Goal: Task Accomplishment & Management: Use online tool/utility

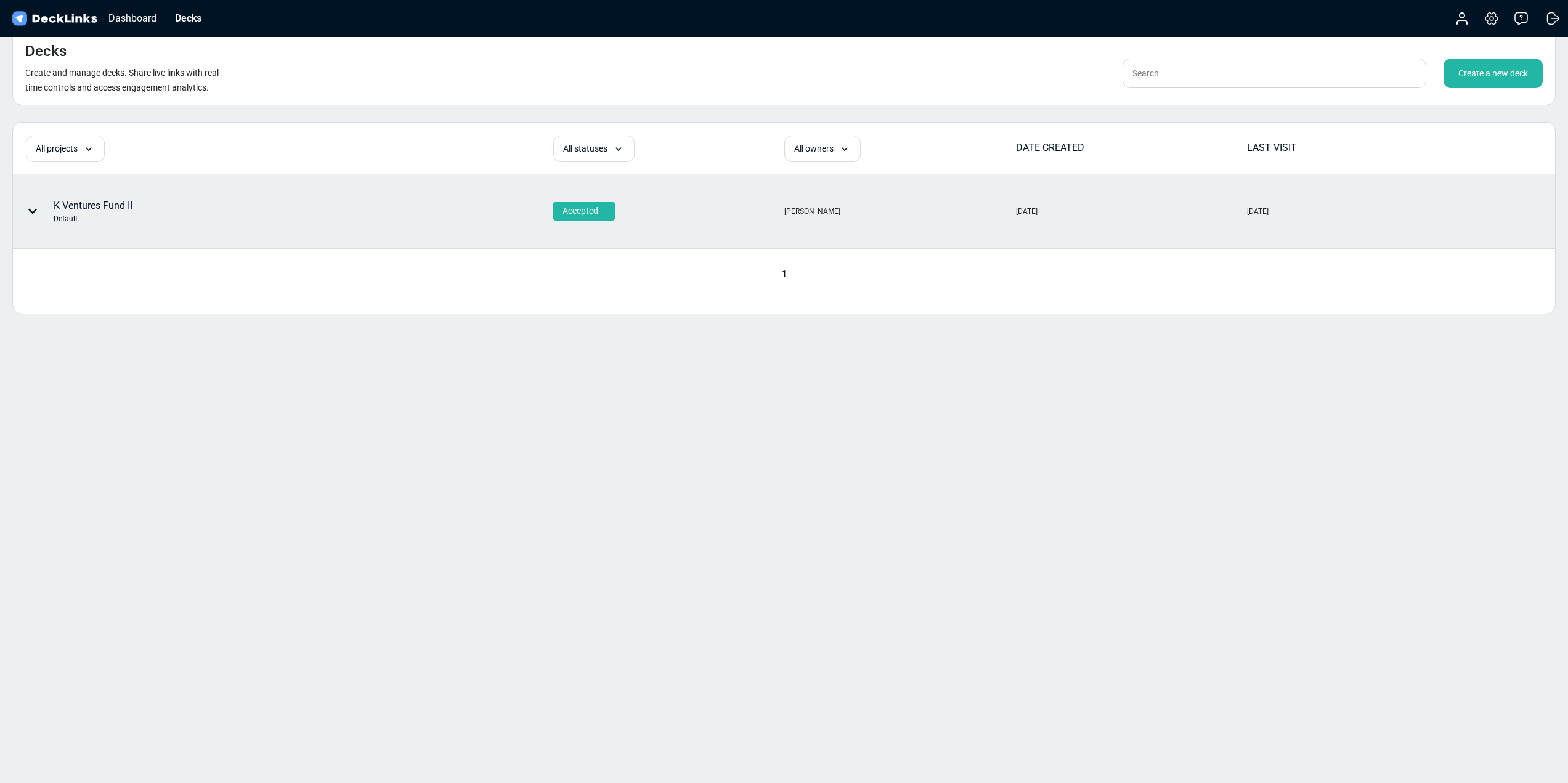
click at [202, 216] on div "K Ventures Fund II Default" at bounding box center [215, 211] width 404 height 37
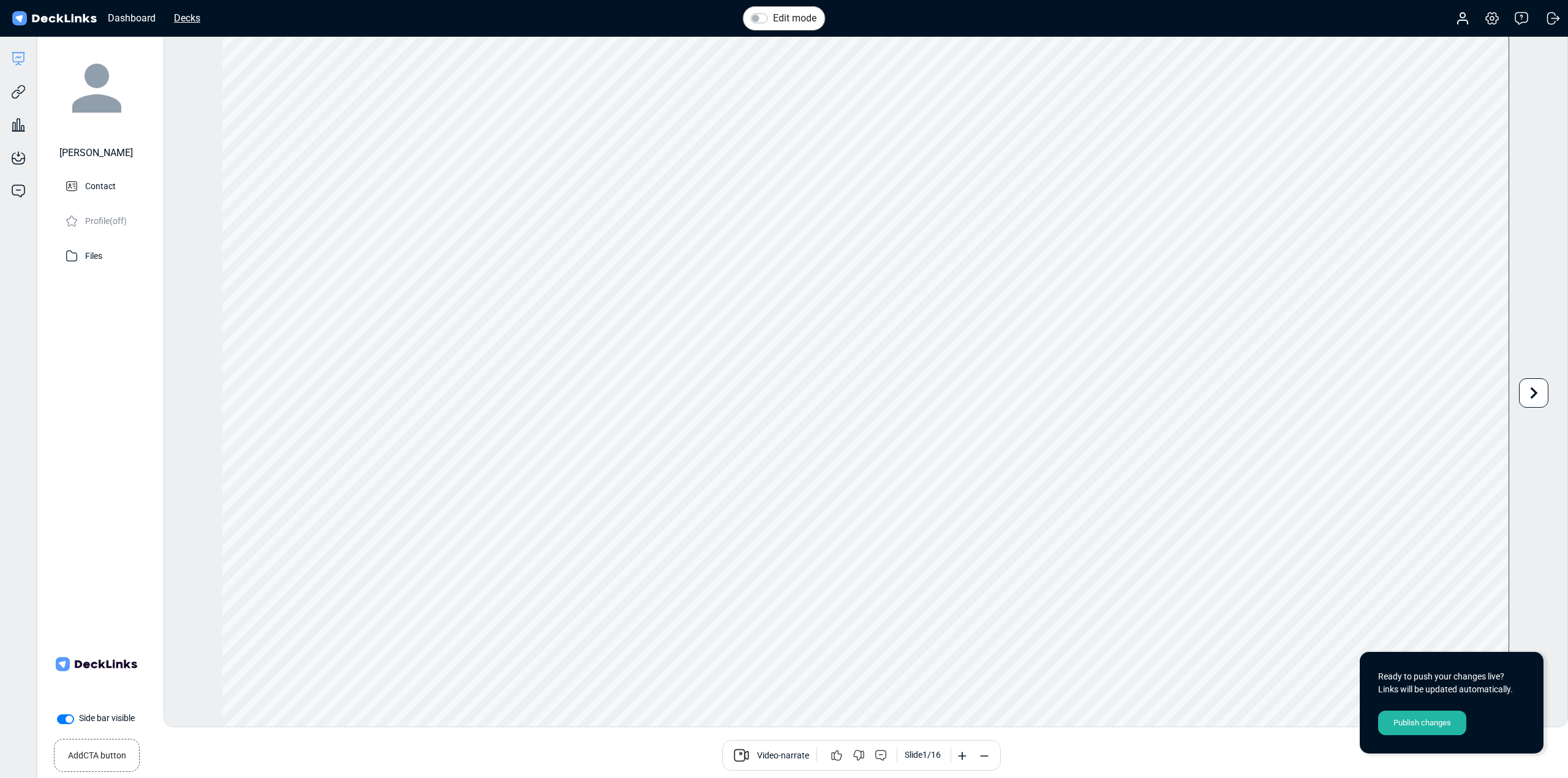
click at [184, 20] on div "Decks" at bounding box center [187, 18] width 39 height 15
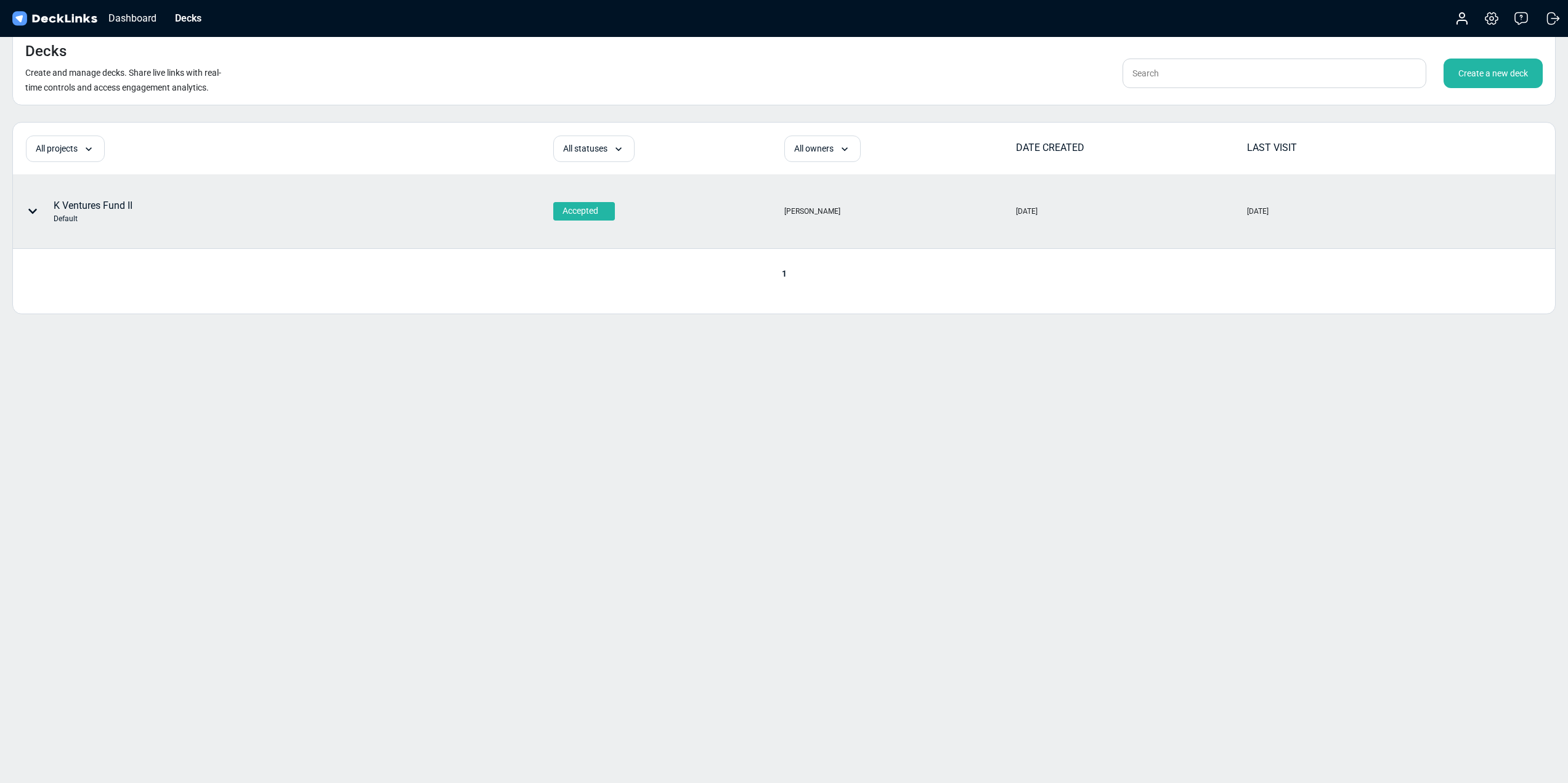
click at [462, 205] on div "K Ventures Fund II Default" at bounding box center [282, 211] width 538 height 73
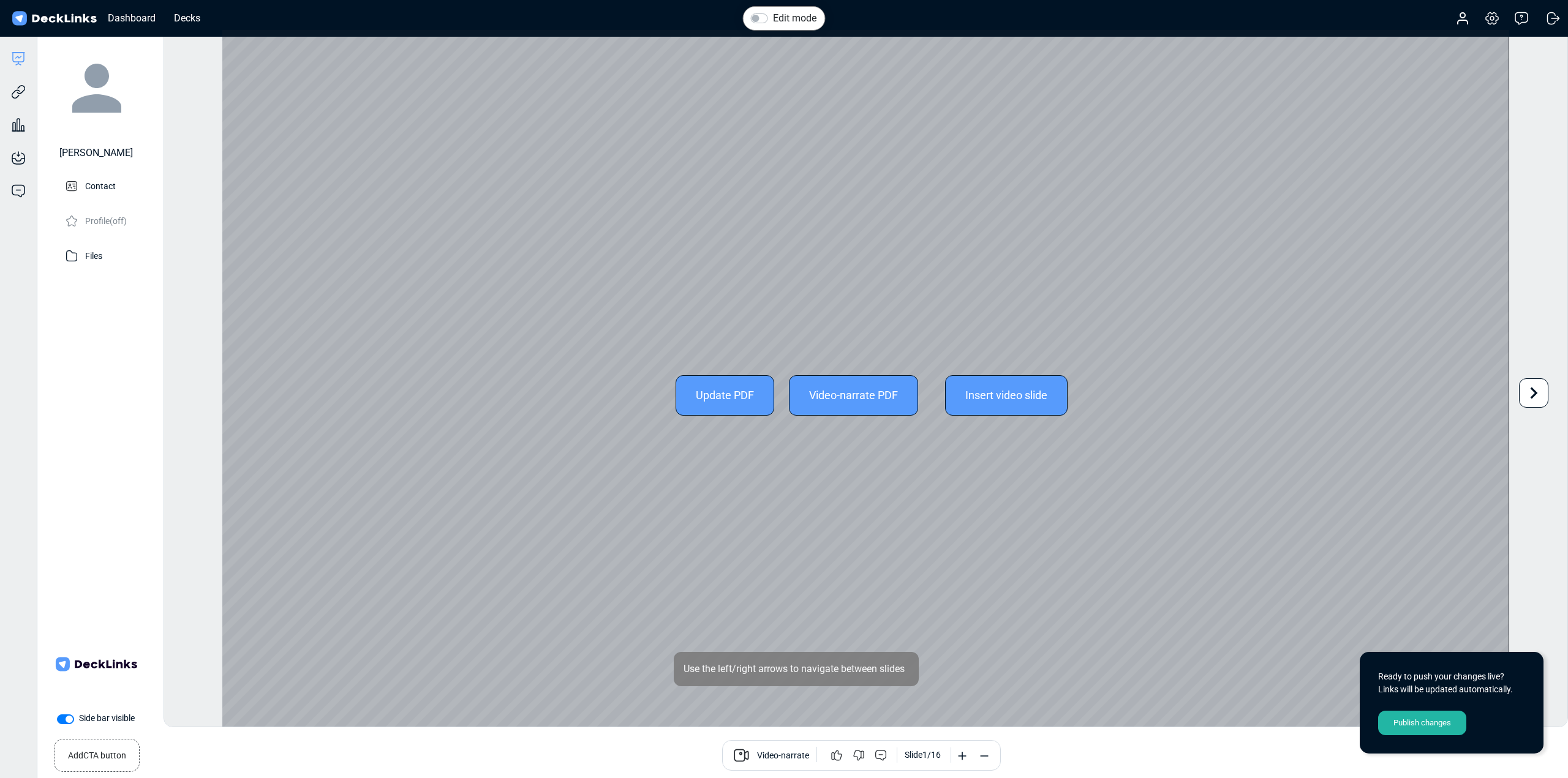
click at [739, 400] on div "Update PDF" at bounding box center [725, 395] width 99 height 41
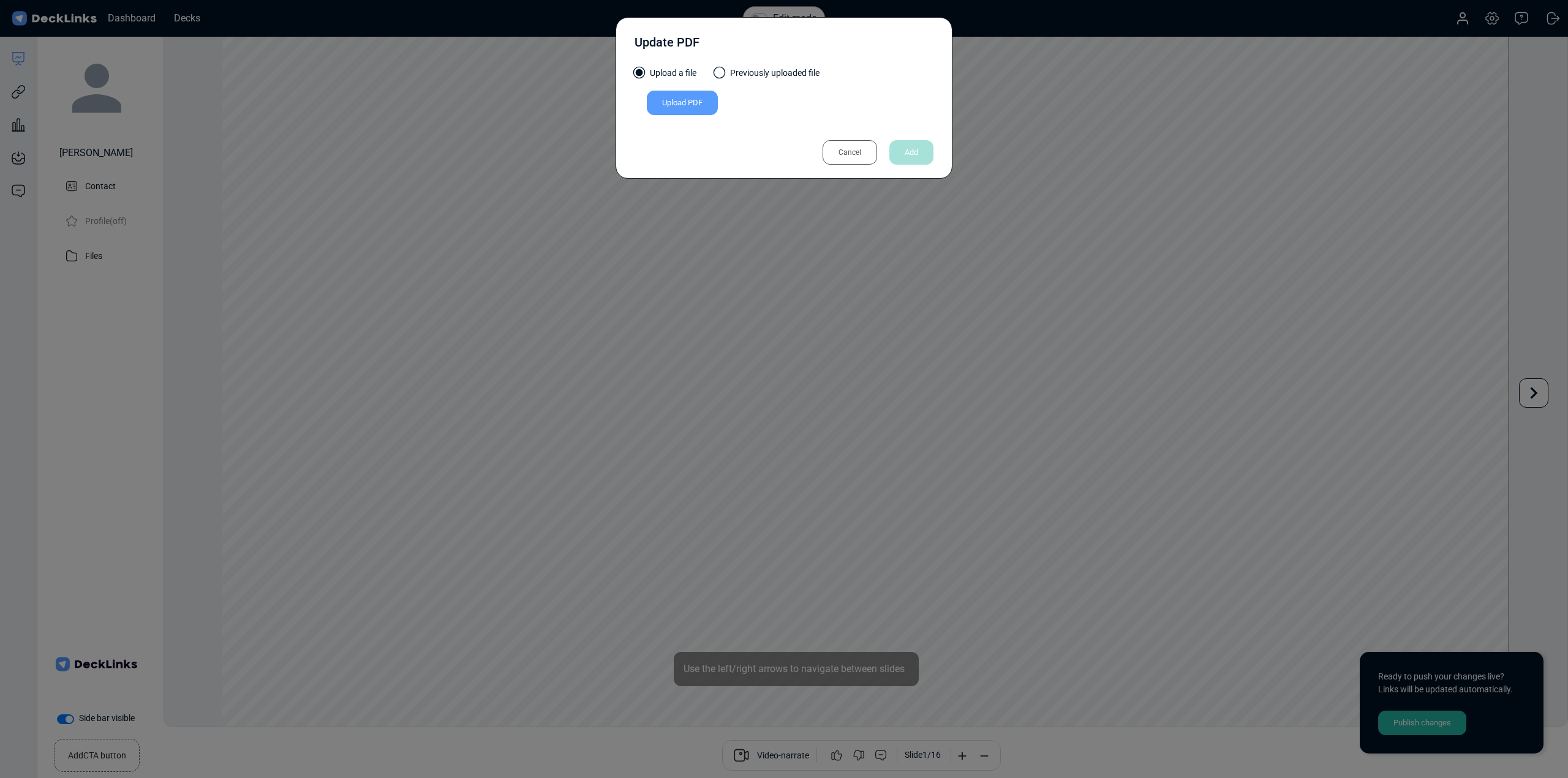
click at [684, 101] on div "Upload PDF" at bounding box center [681, 103] width 71 height 25
click at [0, 0] on input "Upload PDF" at bounding box center [0, 0] width 0 height 0
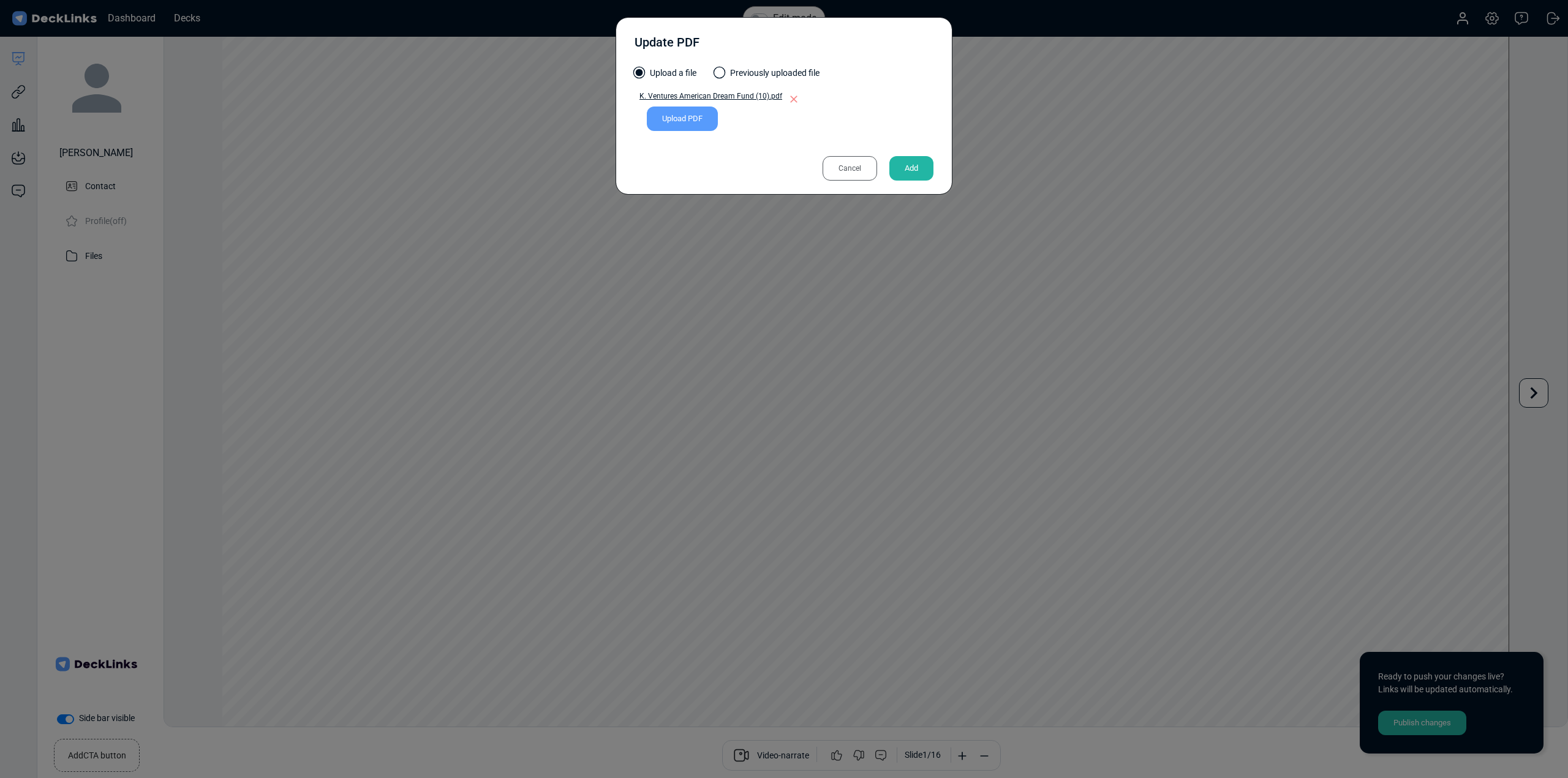
click at [912, 168] on div "Add" at bounding box center [911, 168] width 44 height 25
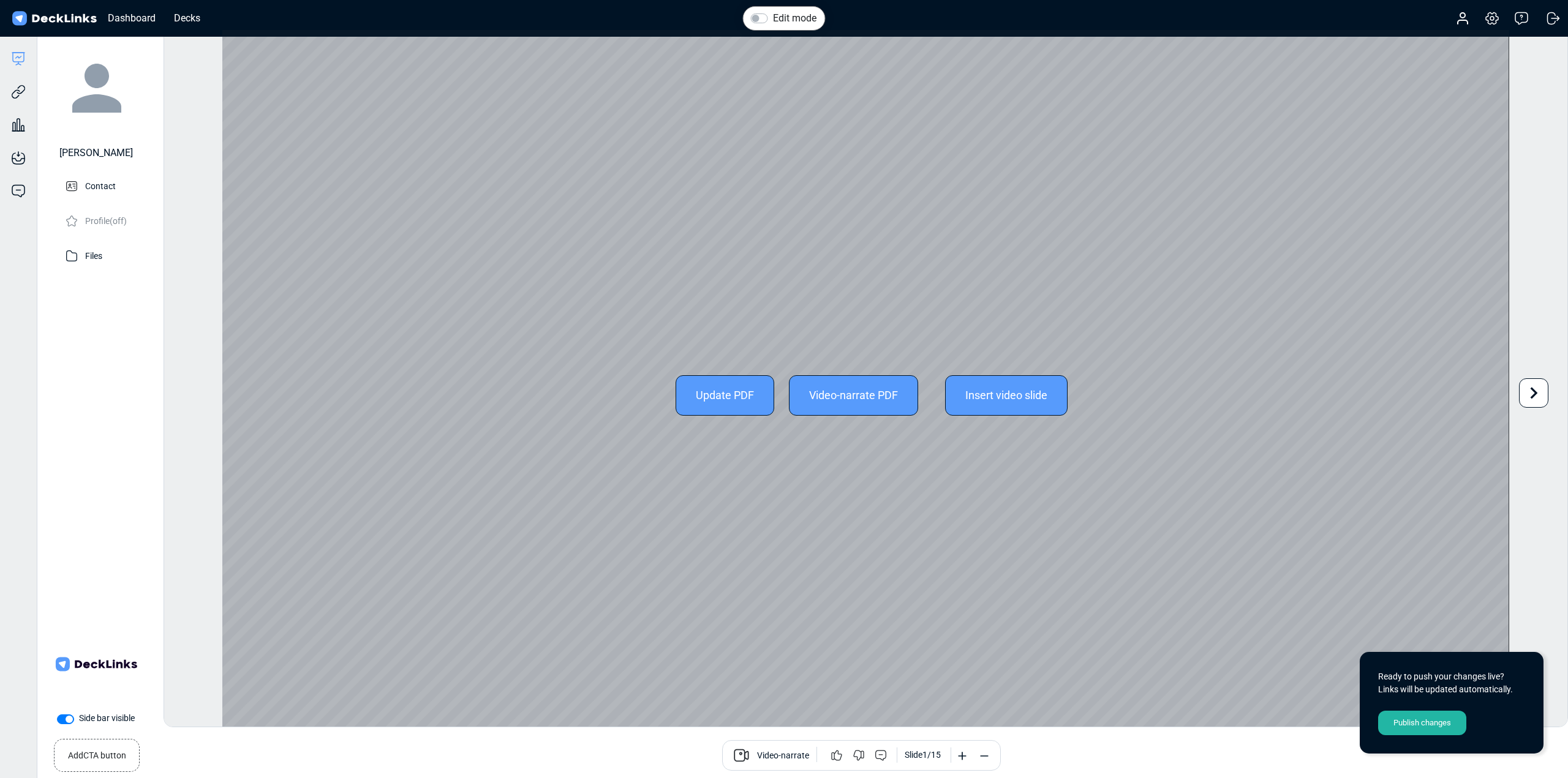
click at [1539, 398] on icon at bounding box center [1533, 392] width 23 height 23
click at [180, 395] on icon at bounding box center [186, 392] width 23 height 23
click at [1532, 397] on icon at bounding box center [1534, 392] width 8 height 11
click at [1533, 397] on div "Edit mode Change photo Updating this image will immediately apply to all of you…" at bounding box center [865, 378] width 1404 height 698
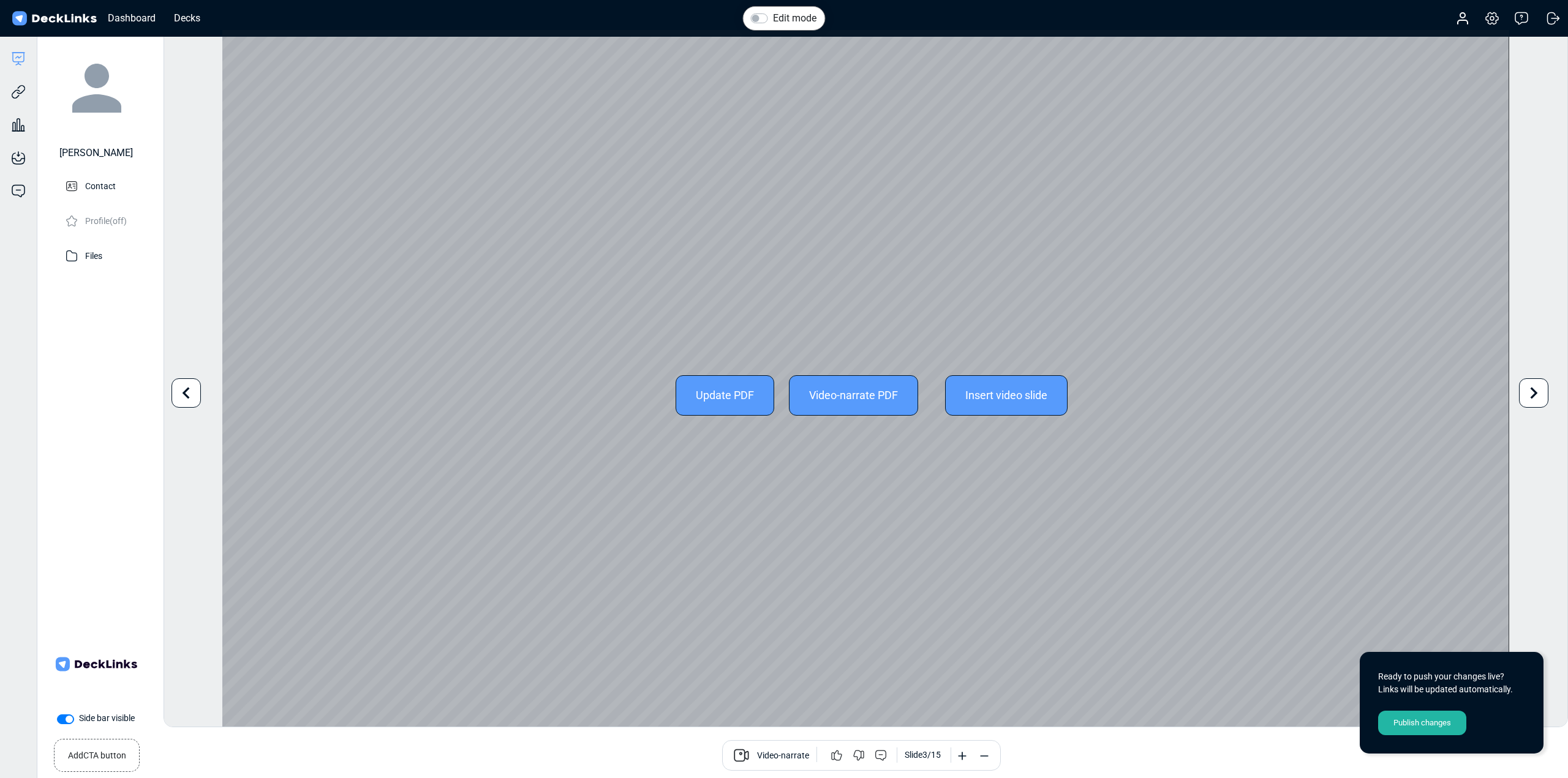
click at [1539, 394] on icon at bounding box center [1533, 392] width 23 height 23
click at [1536, 395] on icon at bounding box center [1533, 392] width 23 height 23
click at [1536, 395] on div "Edit mode Change photo Updating this image will immediately apply to all of you…" at bounding box center [865, 378] width 1404 height 698
click at [1536, 395] on icon at bounding box center [1533, 392] width 23 height 23
click at [1534, 395] on div "Edit mode Change photo Updating this image will immediately apply to all of you…" at bounding box center [865, 378] width 1404 height 698
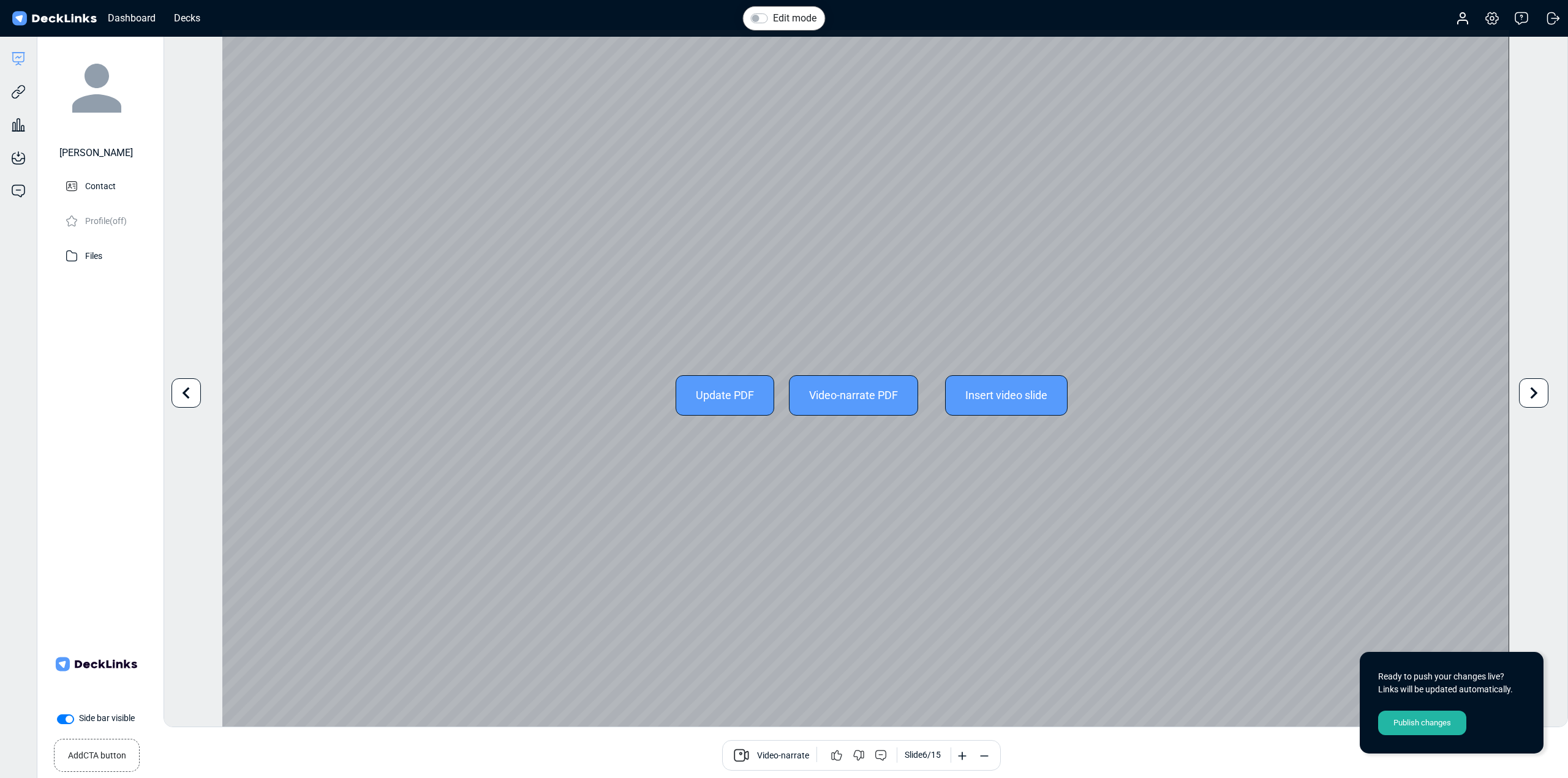
click at [1534, 395] on icon at bounding box center [1534, 392] width 8 height 11
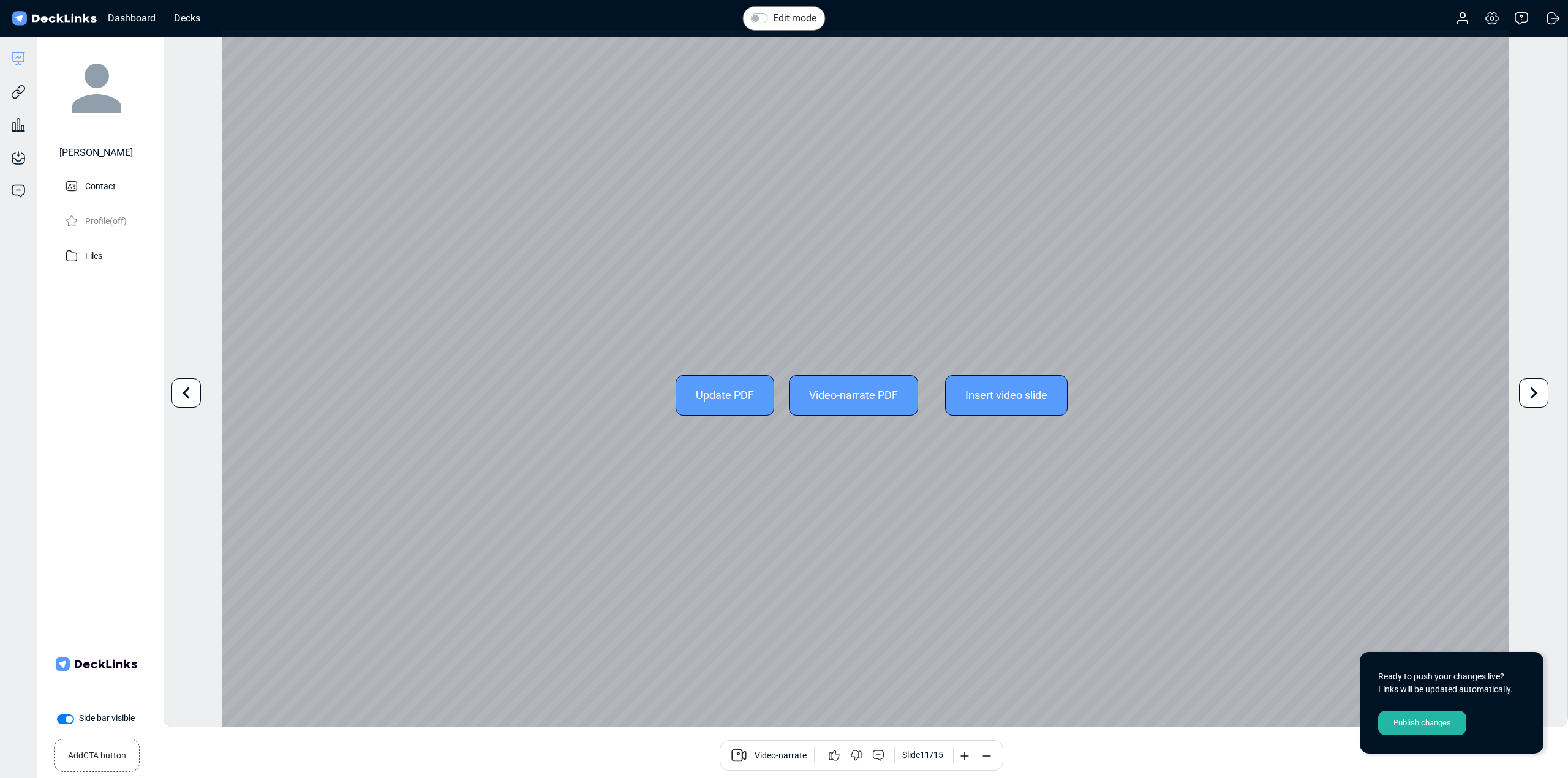
click at [1534, 395] on icon at bounding box center [1534, 392] width 8 height 11
click at [173, 402] on div at bounding box center [185, 392] width 29 height 29
click at [1528, 400] on icon at bounding box center [1533, 392] width 23 height 23
click at [1528, 400] on div "Edit mode Change photo Updating this image will immediately apply to all of you…" at bounding box center [865, 378] width 1404 height 698
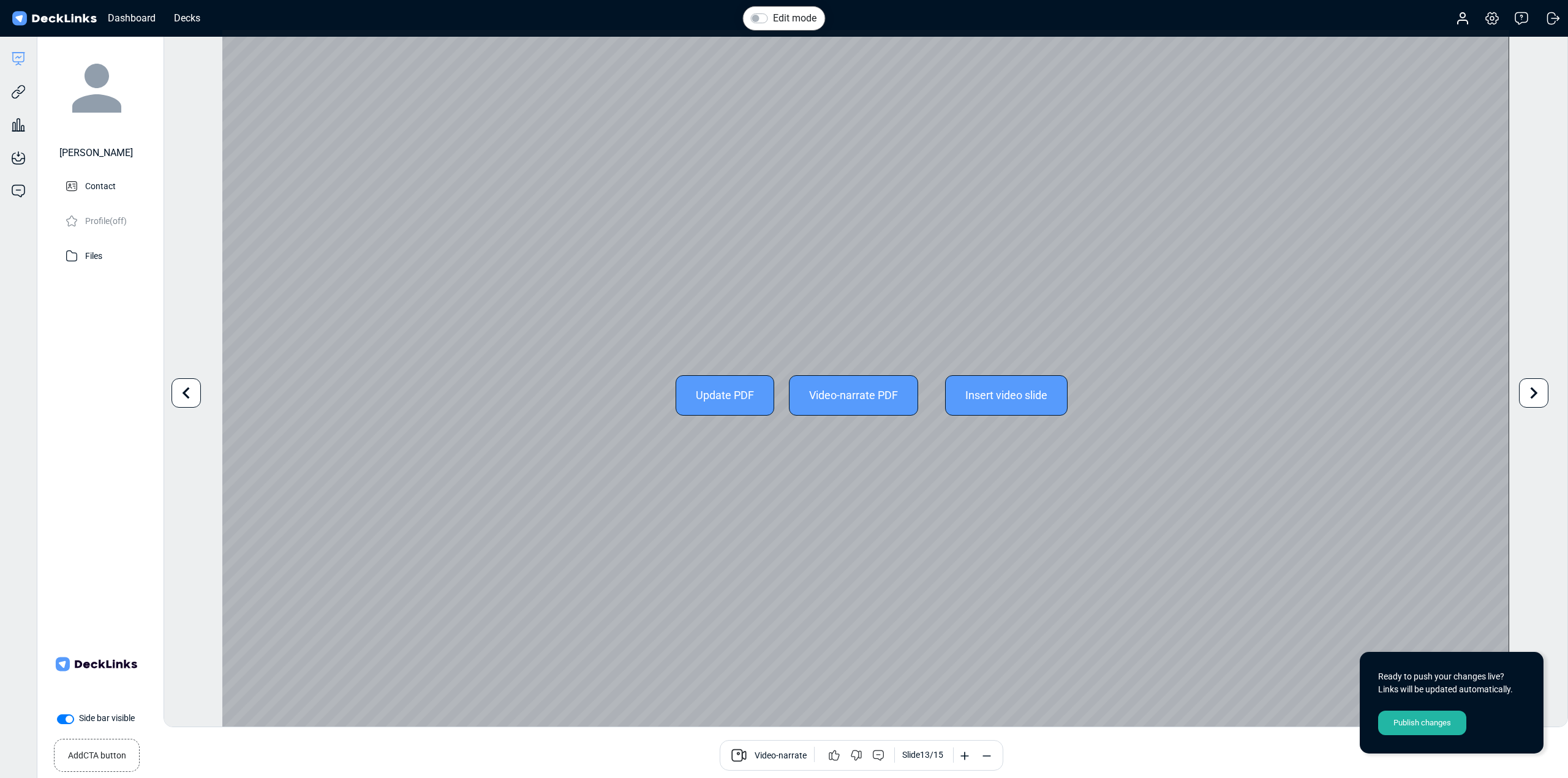
click at [1529, 396] on icon at bounding box center [1533, 392] width 23 height 23
click at [1096, 432] on div "Update PDF Video-narrate PDF Insert video slide" at bounding box center [865, 395] width 1286 height 731
click at [1531, 391] on icon at bounding box center [1533, 392] width 23 height 23
click at [1531, 391] on div "Edit mode Change photo Updating this image will immediately apply to all of you…" at bounding box center [865, 378] width 1404 height 698
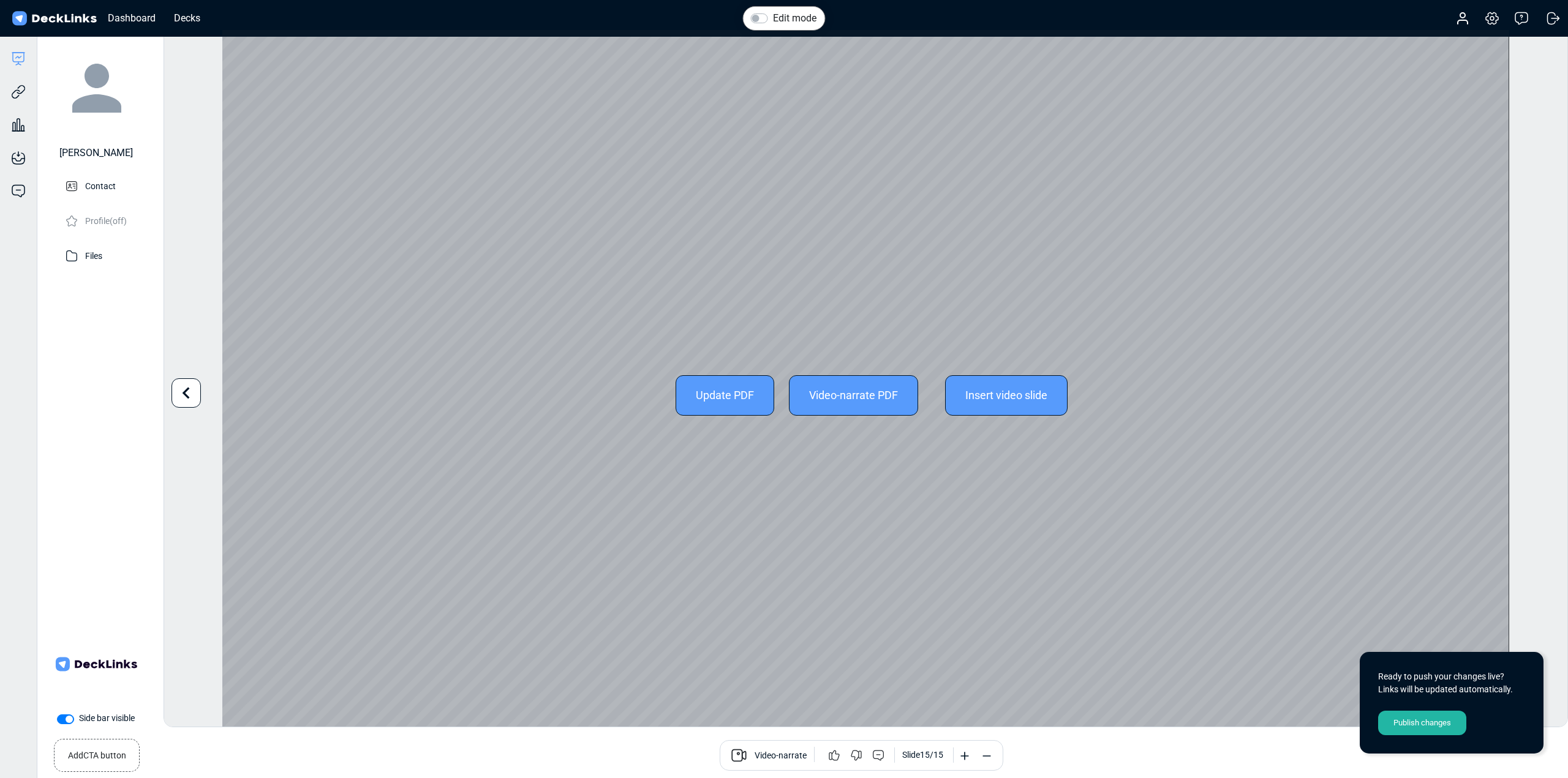
click at [1531, 391] on div "Edit mode Change photo Updating this image will immediately apply to all of you…" at bounding box center [865, 378] width 1404 height 698
